Goal: Task Accomplishment & Management: Manage account settings

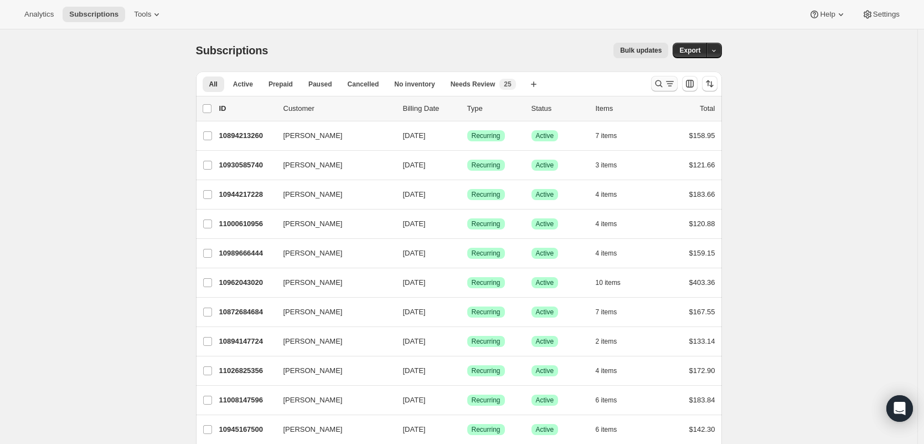
click at [661, 83] on icon "Search and filter results" at bounding box center [659, 83] width 11 height 11
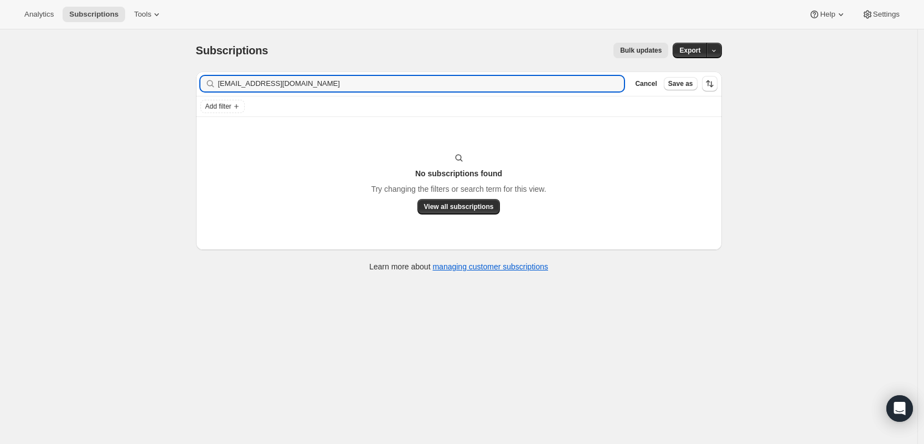
type input "casch47@aol.com"
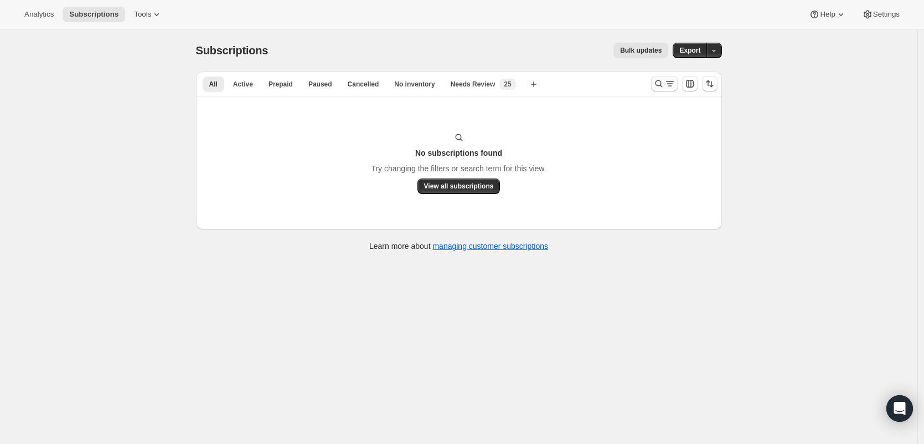
click at [674, 87] on icon "Search and filter results" at bounding box center [670, 83] width 11 height 11
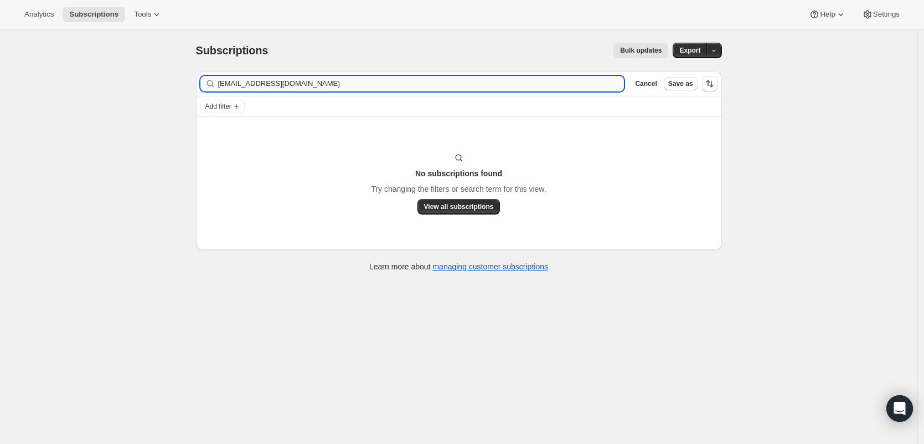
click at [291, 86] on input "casch47@aol.com" at bounding box center [421, 84] width 407 height 16
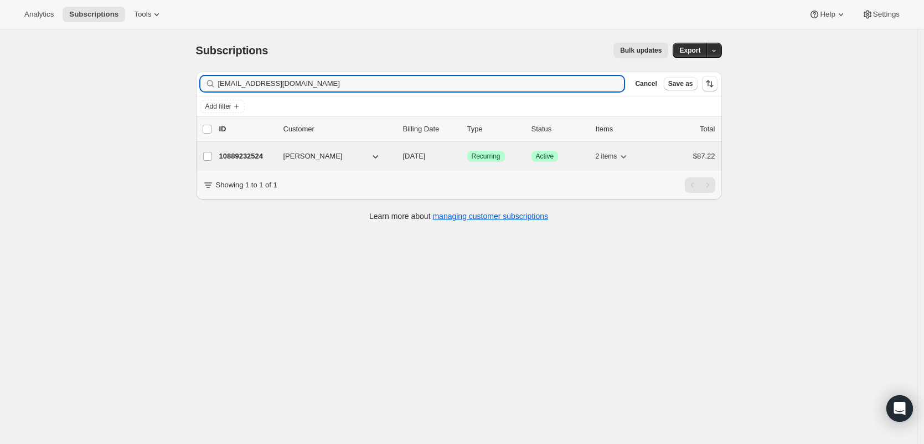
type input "nicolesphillips1@gmail.com"
click at [266, 159] on p "10889232524" at bounding box center [246, 156] width 55 height 11
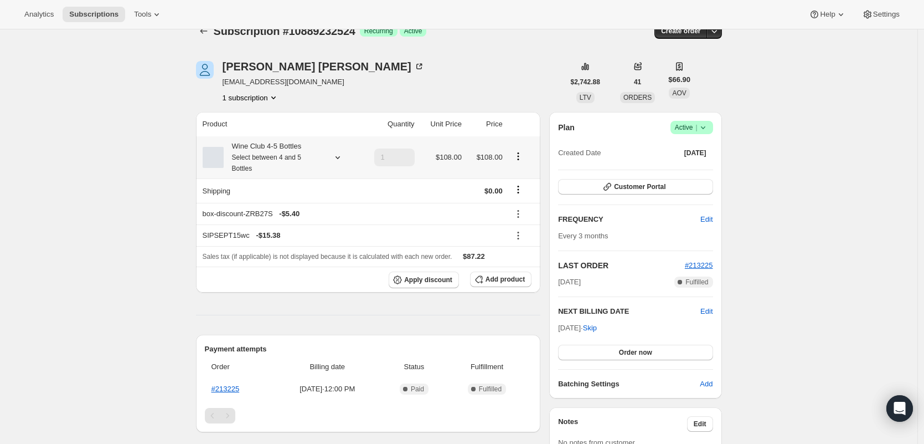
scroll to position [45, 0]
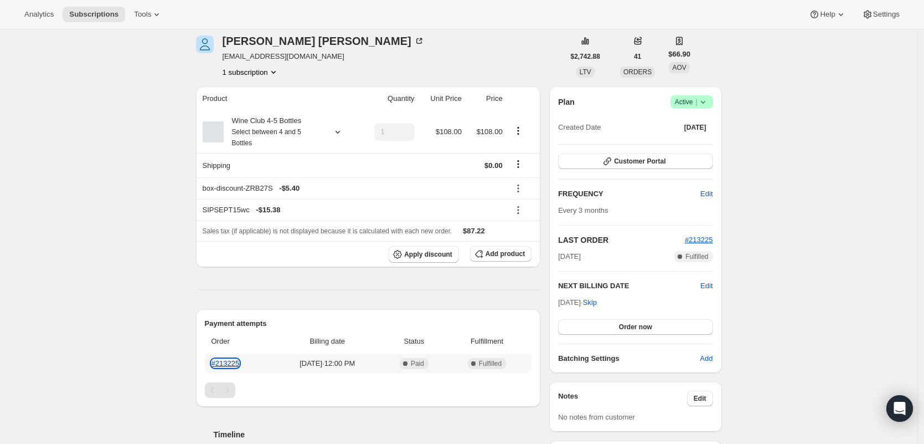
click at [232, 363] on link "#213225" at bounding box center [226, 363] width 28 height 8
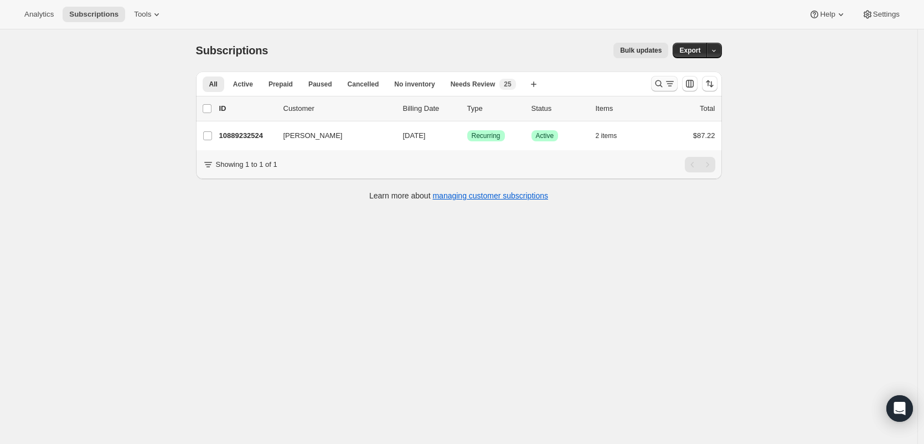
click at [662, 80] on icon "Search and filter results" at bounding box center [659, 83] width 11 height 11
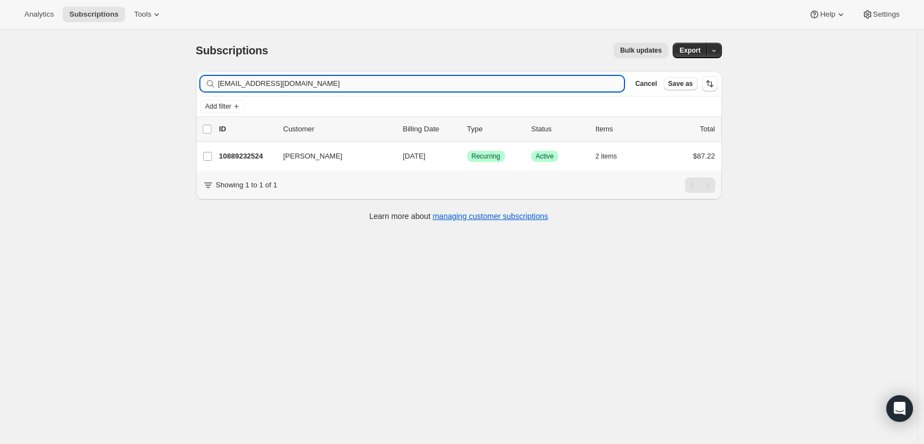
click at [412, 86] on input "nicolesphillips1@gmail.com" at bounding box center [421, 84] width 407 height 16
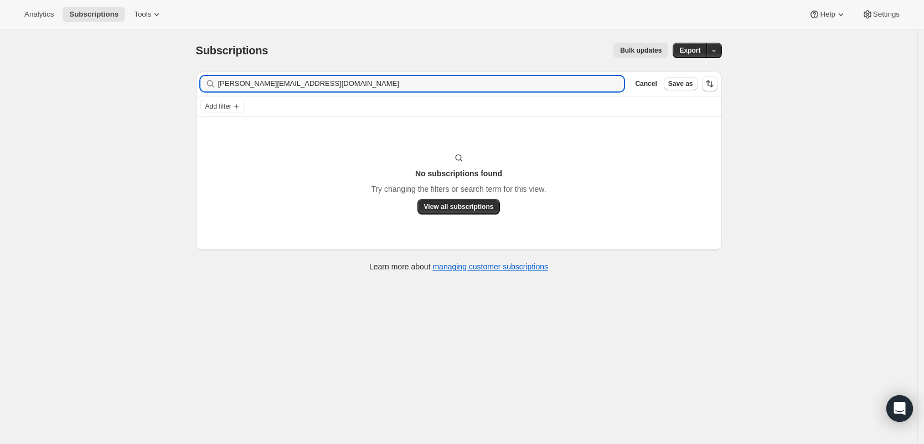
type input "ken@kenposenhomes.com"
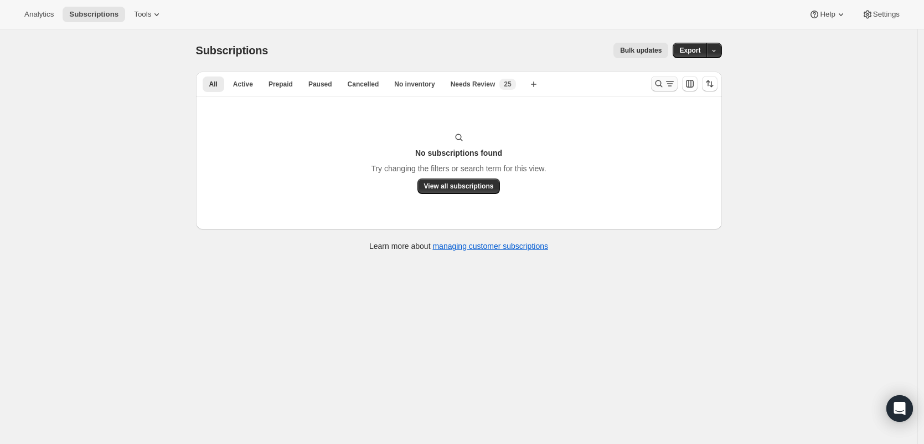
click at [669, 84] on icon "Search and filter results" at bounding box center [670, 83] width 11 height 11
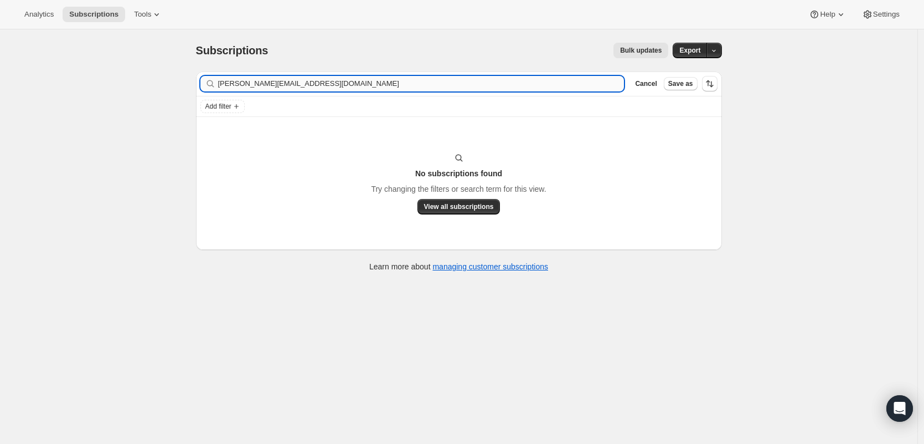
click at [408, 80] on input "ken@kenposenhomes.com" at bounding box center [421, 84] width 407 height 16
click at [406, 81] on input "ken@kenposenhomes.com" at bounding box center [421, 84] width 407 height 16
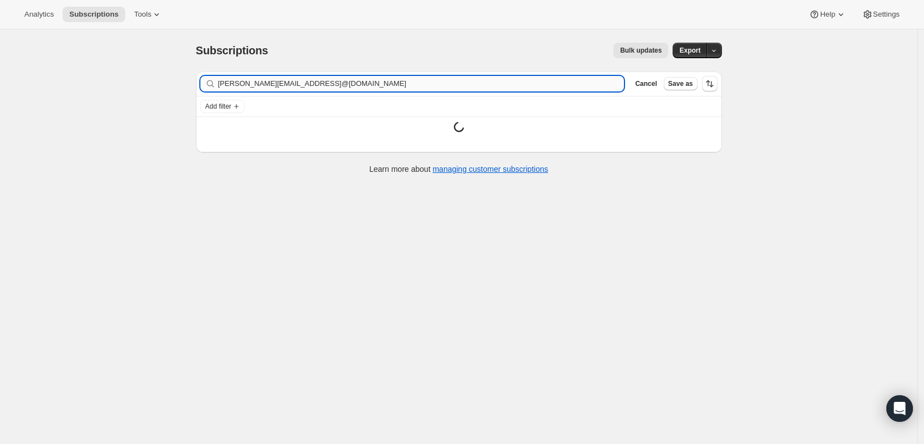
click at [362, 89] on input "ken@kenposenhomes.comkenposen@gmail.com" at bounding box center [421, 84] width 407 height 16
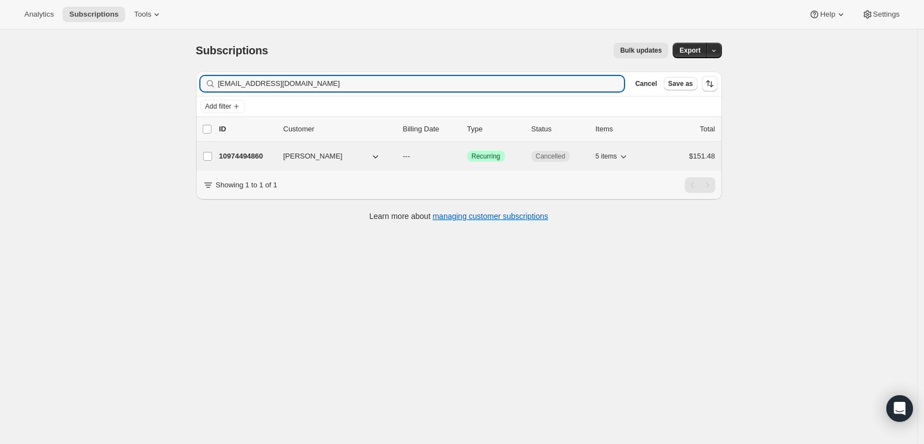
type input "kenposen@gmail.com"
click at [241, 149] on div "10974494860 Ken Posen --- Success Recurring Cancelled 5 items $151.48" at bounding box center [467, 156] width 496 height 16
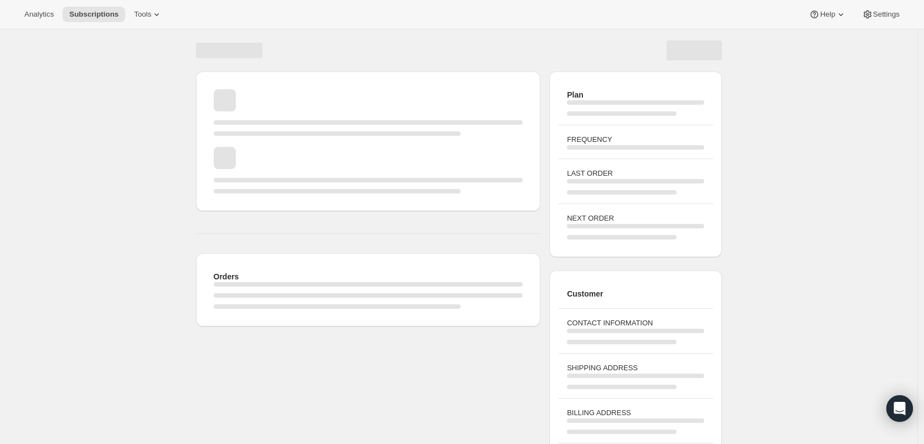
click at [246, 155] on div "Page loading" at bounding box center [369, 170] width 310 height 47
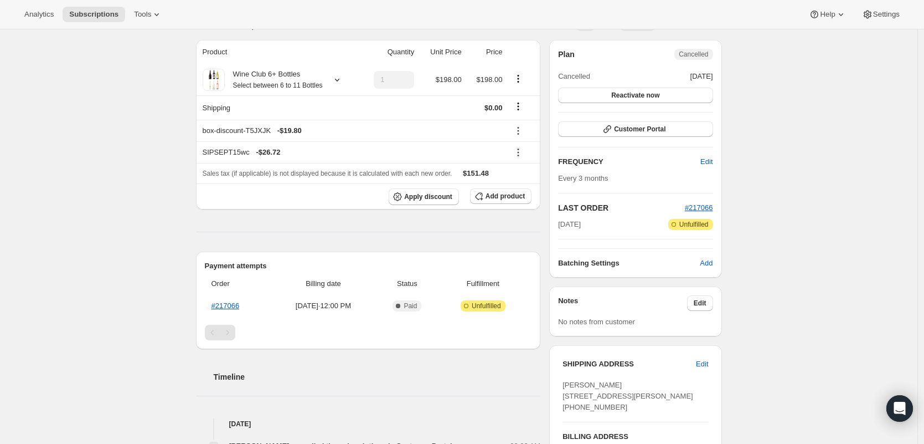
scroll to position [130, 0]
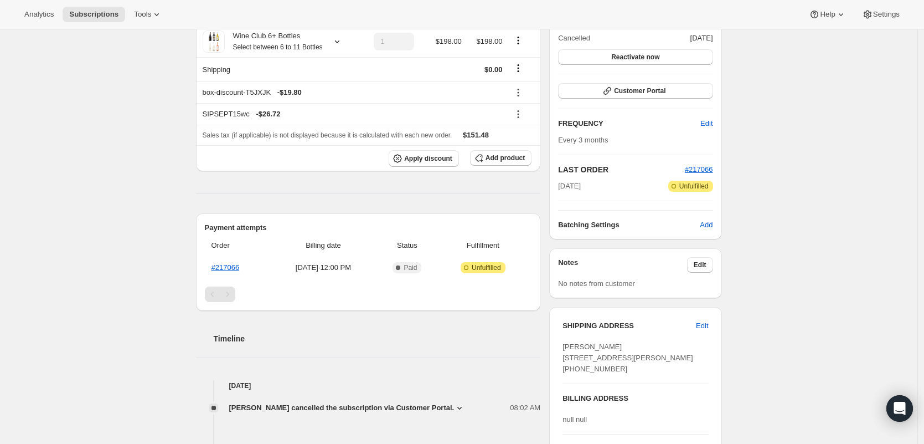
click at [712, 162] on div "Plan Cancelled Cancelled Sep 8, 2025 Reactivate now Customer Portal FREQUENCY E…" at bounding box center [635, 121] width 155 height 220
click at [708, 169] on span "#217066" at bounding box center [699, 169] width 28 height 8
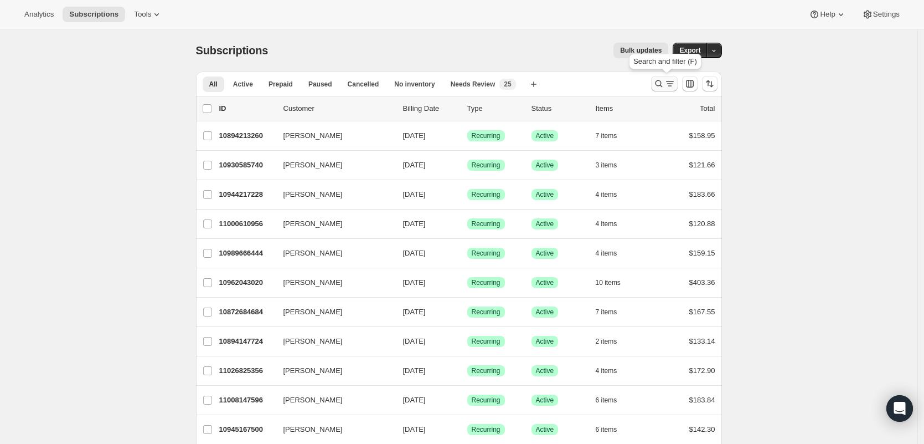
click at [659, 83] on icon "Search and filter results" at bounding box center [658, 83] width 7 height 7
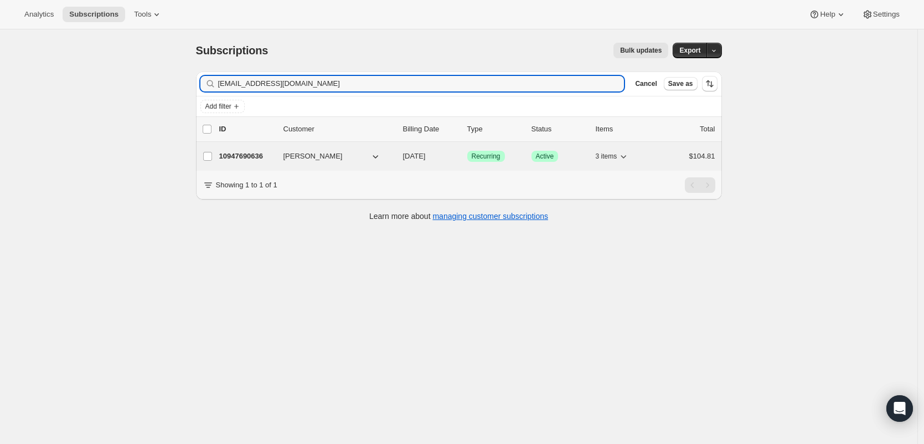
type input "kaeobx1972@gmail.com"
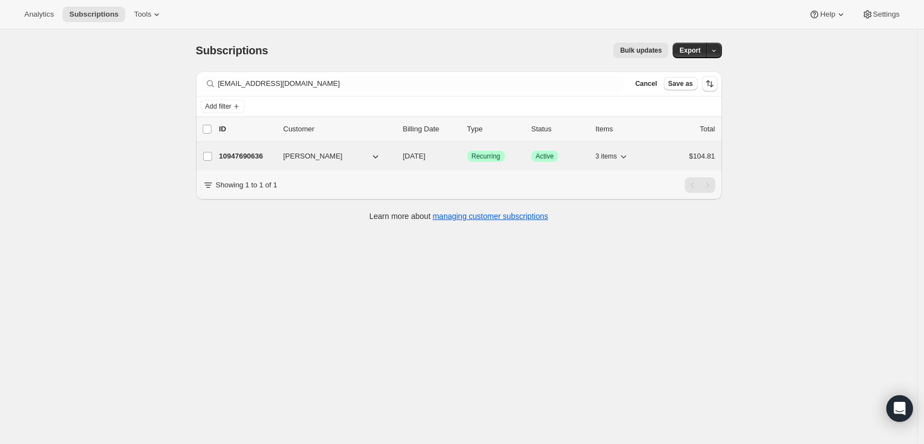
click at [249, 158] on p "10947690636" at bounding box center [246, 156] width 55 height 11
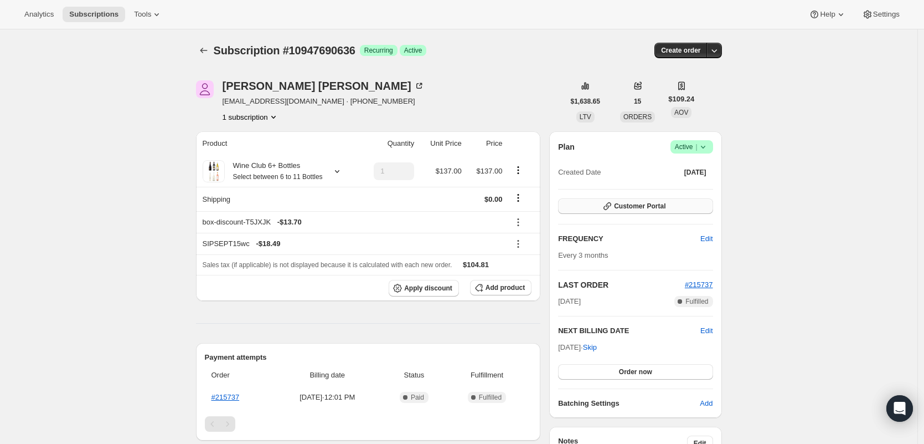
click at [689, 207] on button "Customer Portal" at bounding box center [635, 206] width 155 height 16
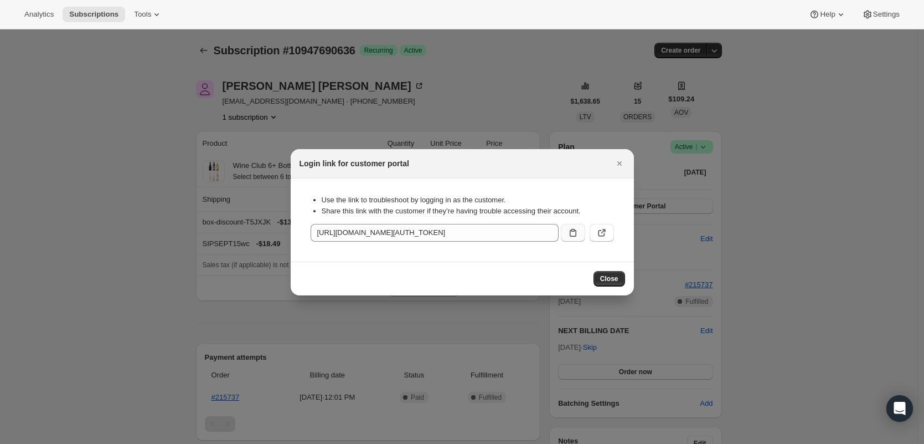
click at [573, 237] on icon ":rcf:" at bounding box center [573, 232] width 11 height 11
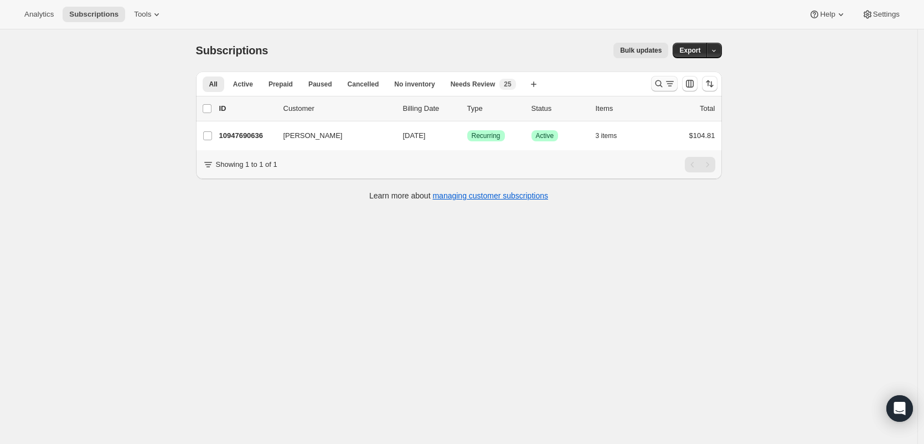
click at [665, 86] on icon "Search and filter results" at bounding box center [659, 83] width 11 height 11
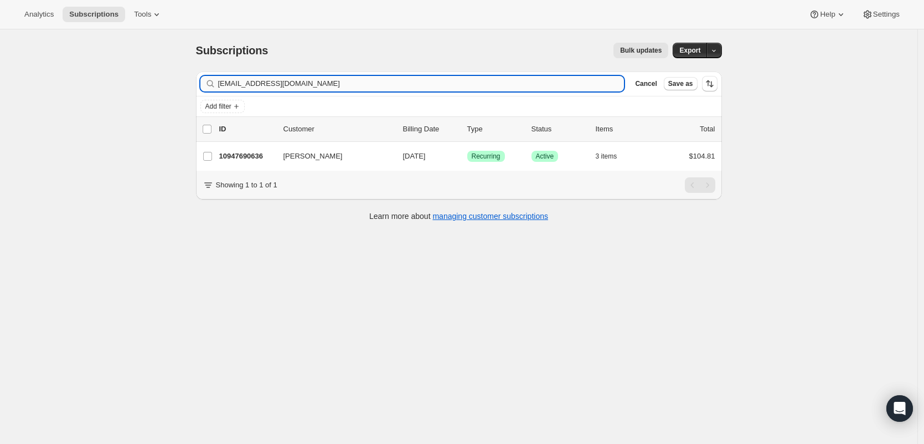
click at [377, 87] on input "[EMAIL_ADDRESS][DOMAIN_NAME]" at bounding box center [421, 84] width 407 height 16
click at [377, 86] on input "[EMAIL_ADDRESS][DOMAIN_NAME]" at bounding box center [421, 84] width 407 height 16
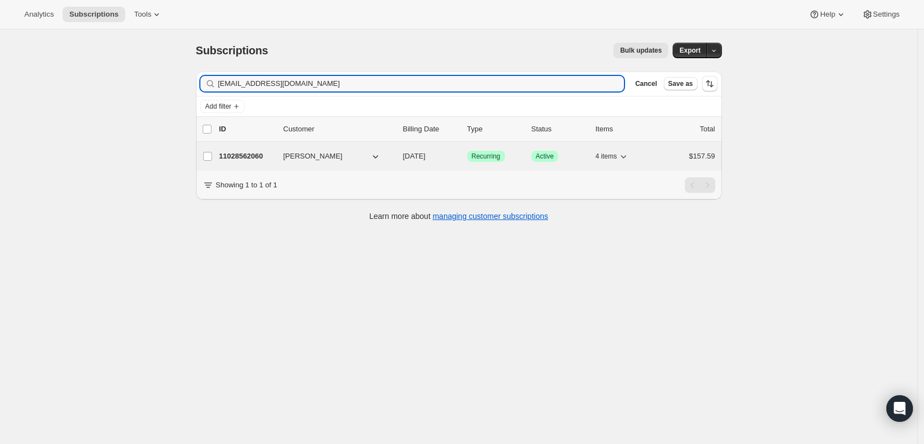
type input "[EMAIL_ADDRESS][DOMAIN_NAME]"
click at [242, 157] on p "11028562060" at bounding box center [246, 156] width 55 height 11
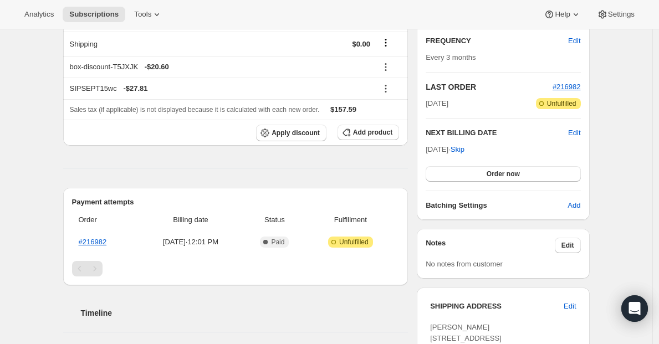
scroll to position [198, 0]
